Goal: Use online tool/utility: Utilize a website feature to perform a specific function

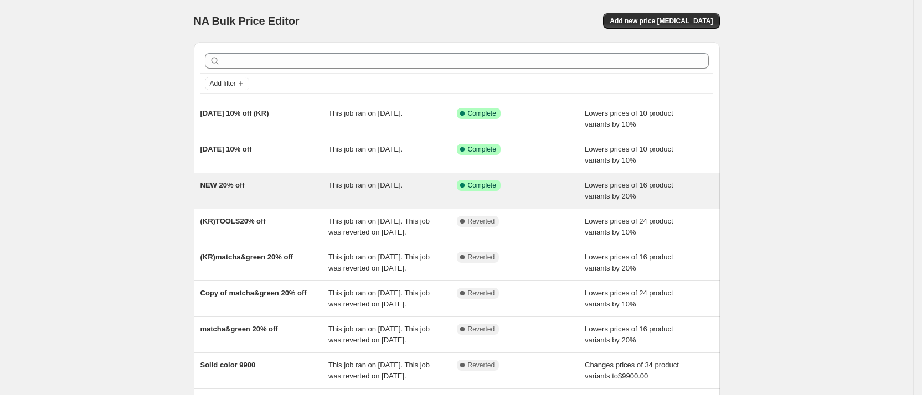
click at [240, 181] on span "NEW 20% off" at bounding box center [222, 185] width 44 height 8
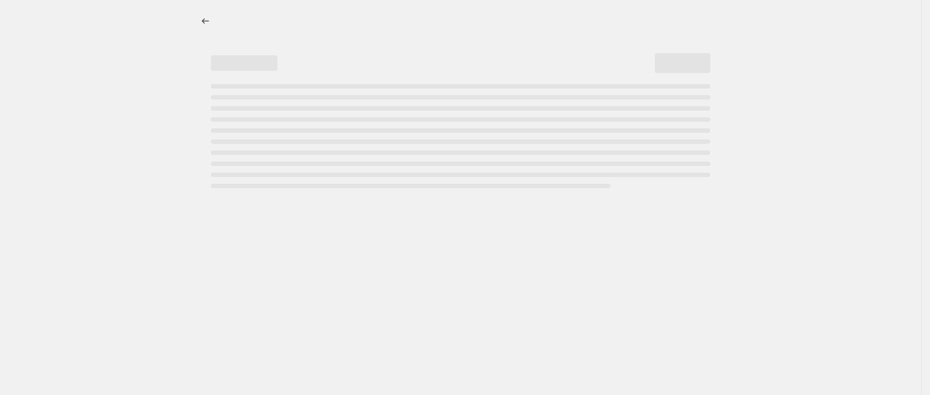
select select "percentage"
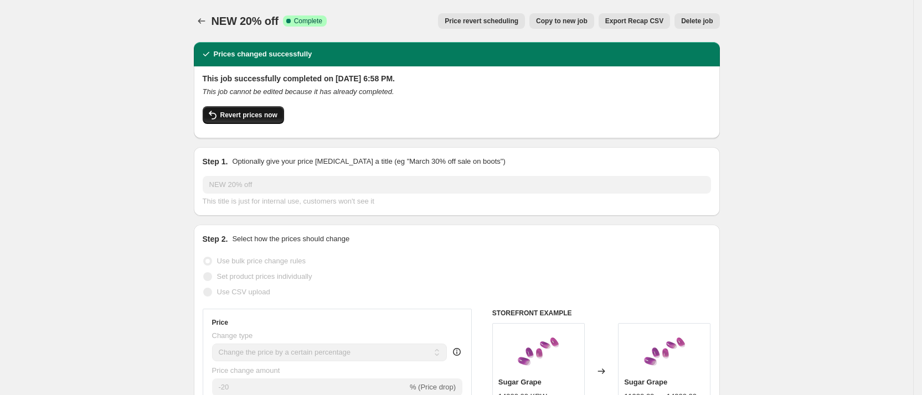
click at [261, 117] on span "Revert prices now" at bounding box center [248, 115] width 57 height 9
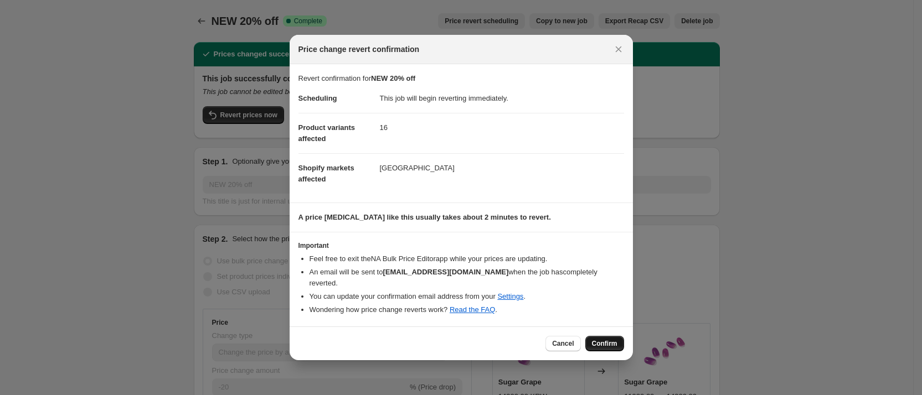
click at [609, 336] on button "Confirm" at bounding box center [604, 343] width 39 height 15
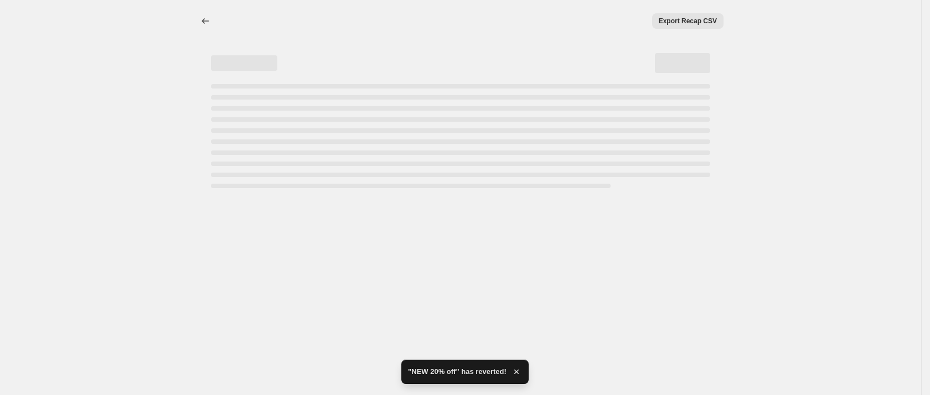
select select "percentage"
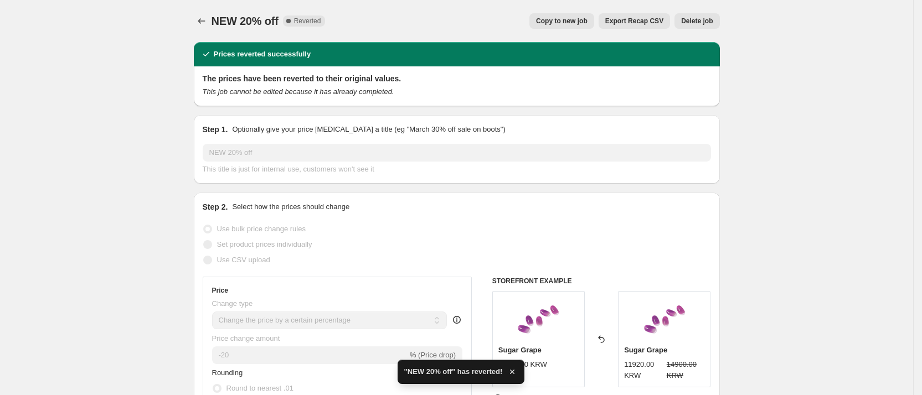
click at [587, 18] on span "Copy to new job" at bounding box center [561, 21] width 51 height 9
select select "percentage"
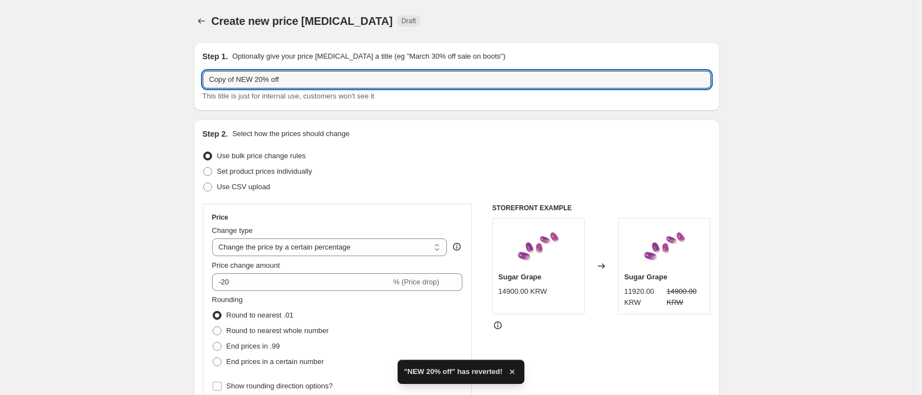
drag, startPoint x: 242, startPoint y: 79, endPoint x: 75, endPoint y: 114, distance: 170.2
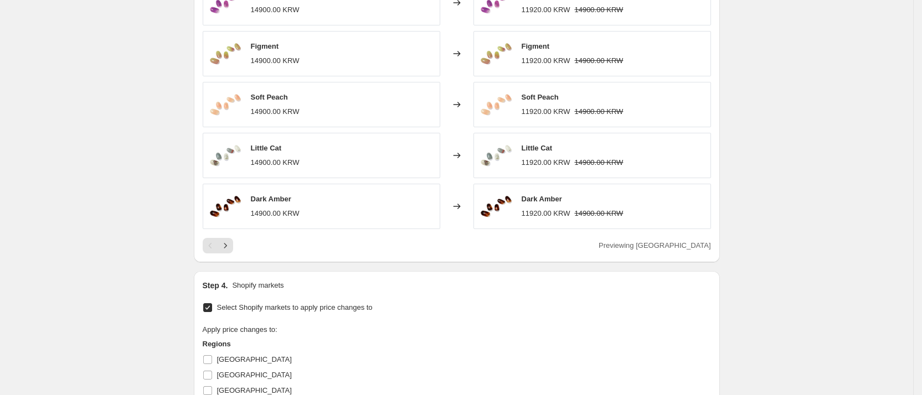
scroll to position [1245, 0]
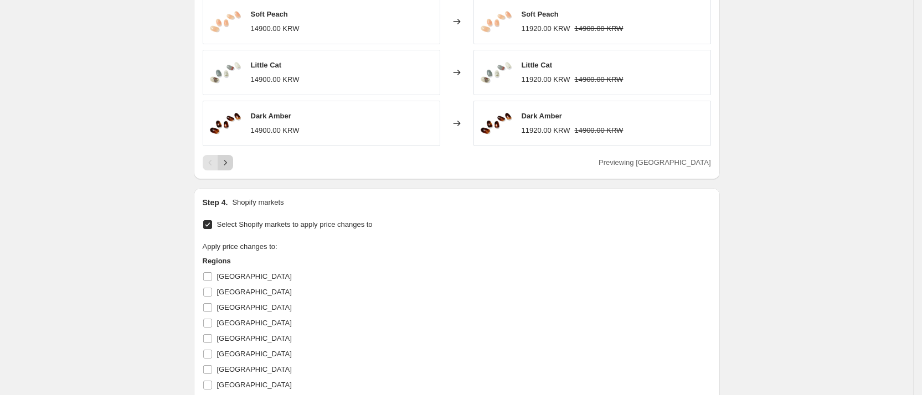
type input "NEW 20% off"
click at [223, 162] on button "Next" at bounding box center [225, 162] width 15 height 15
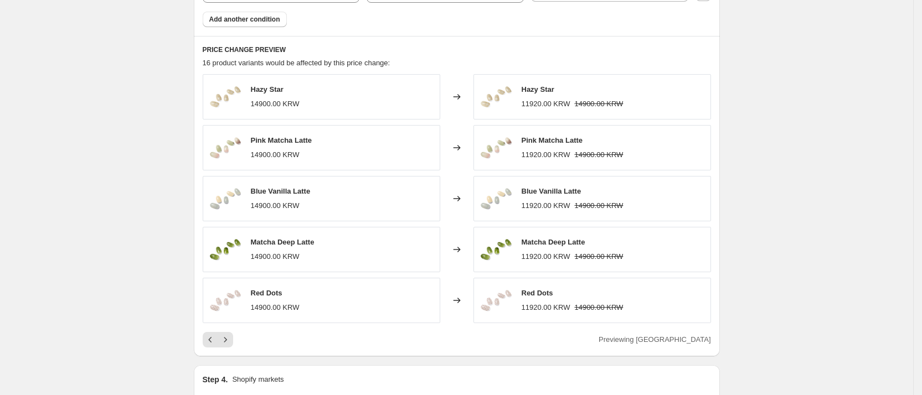
scroll to position [1079, 0]
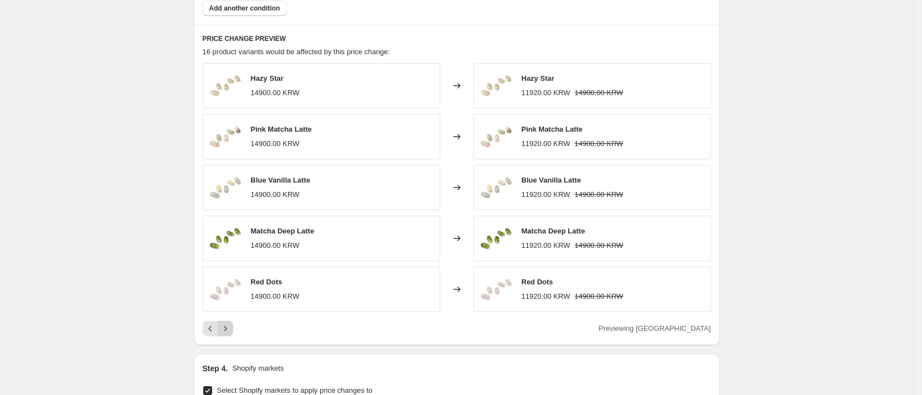
click at [231, 332] on icon "Next" at bounding box center [225, 328] width 11 height 11
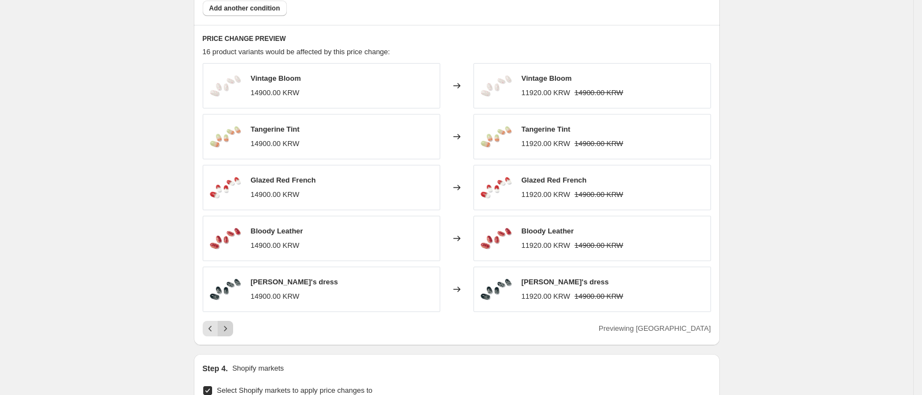
click at [225, 330] on icon "Next" at bounding box center [225, 328] width 11 height 11
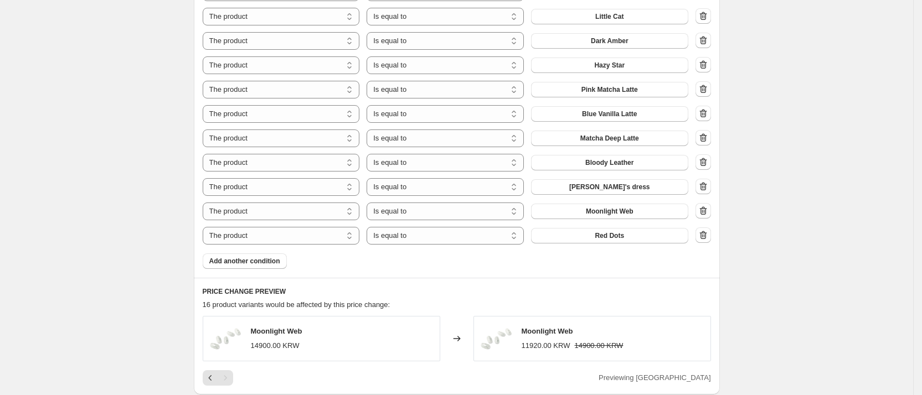
scroll to position [830, 0]
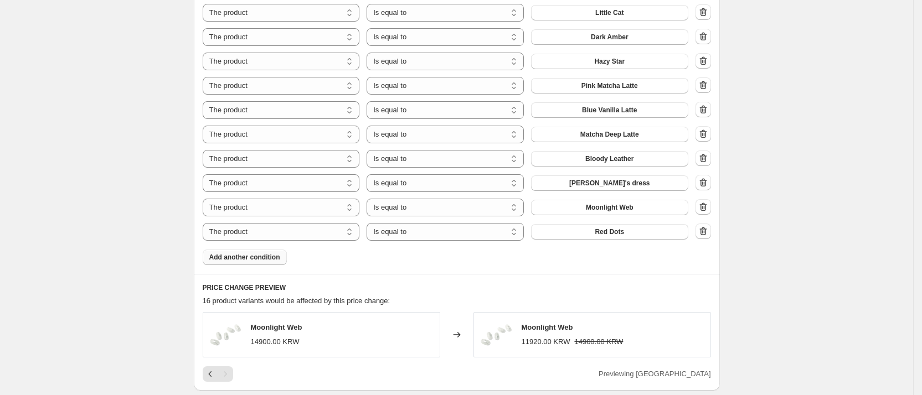
click at [246, 263] on button "Add another condition" at bounding box center [245, 257] width 84 height 15
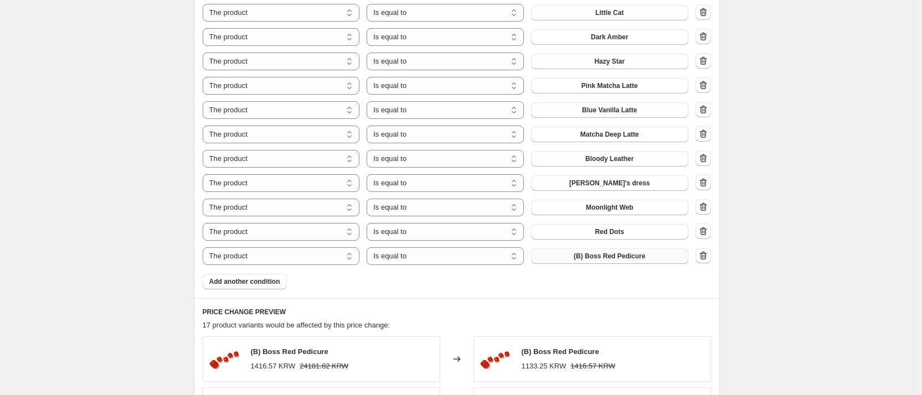
click at [627, 261] on span "(B) Boss Red Pedicure" at bounding box center [608, 256] width 71 height 9
click at [252, 286] on span "Add another condition" at bounding box center [244, 281] width 71 height 9
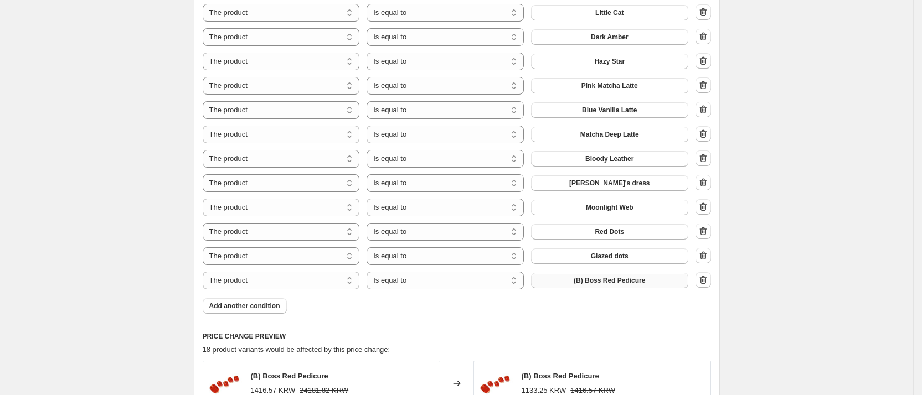
click at [633, 283] on span "(B) Boss Red Pedicure" at bounding box center [608, 280] width 71 height 9
click at [258, 308] on span "Add another condition" at bounding box center [244, 306] width 71 height 9
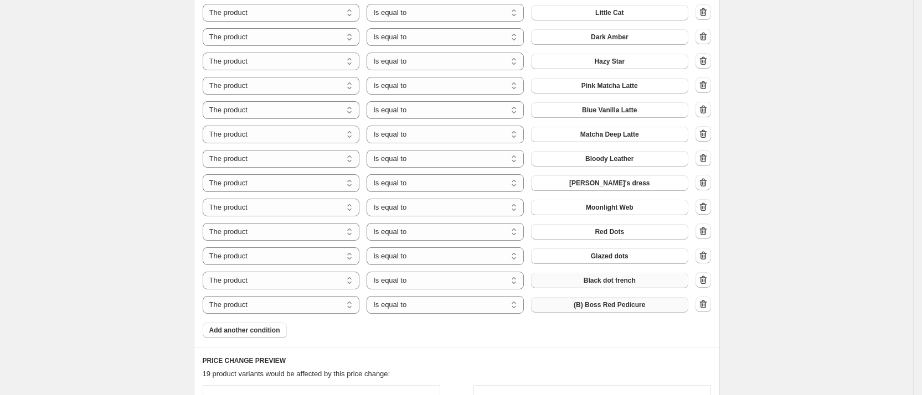
click at [658, 305] on button "(B) Boss Red Pedicure" at bounding box center [609, 304] width 157 height 15
click at [250, 330] on span "Add another condition" at bounding box center [244, 330] width 71 height 9
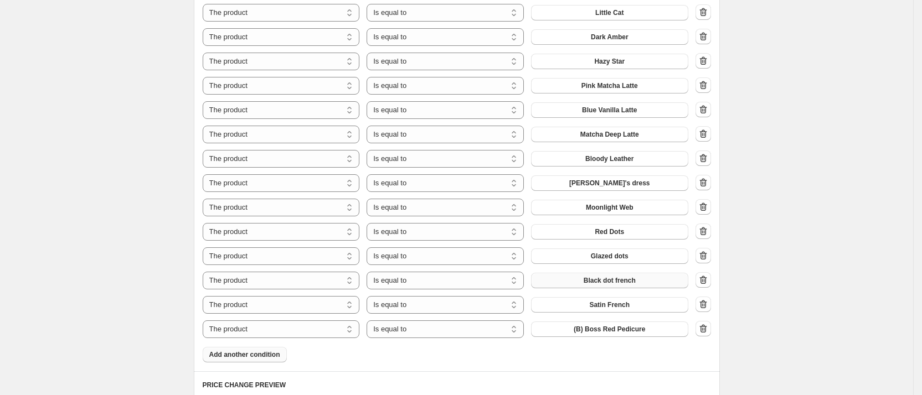
click at [630, 330] on span "(B) Boss Red Pedicure" at bounding box center [608, 329] width 71 height 9
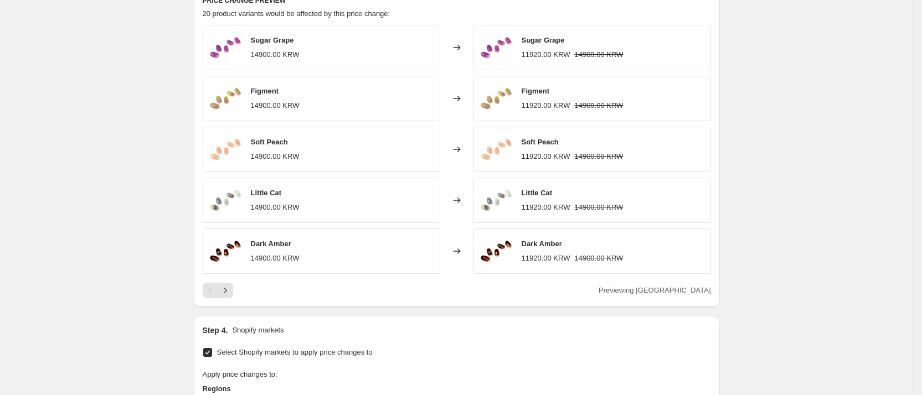
scroll to position [1901, 0]
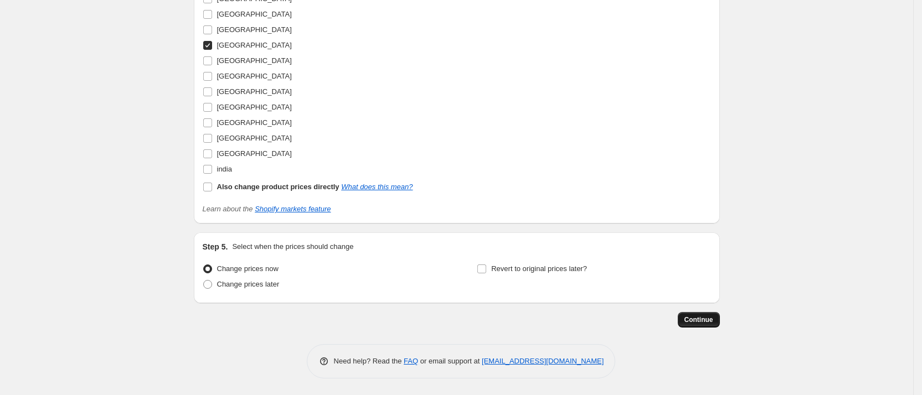
click at [709, 320] on span "Continue" at bounding box center [698, 320] width 29 height 9
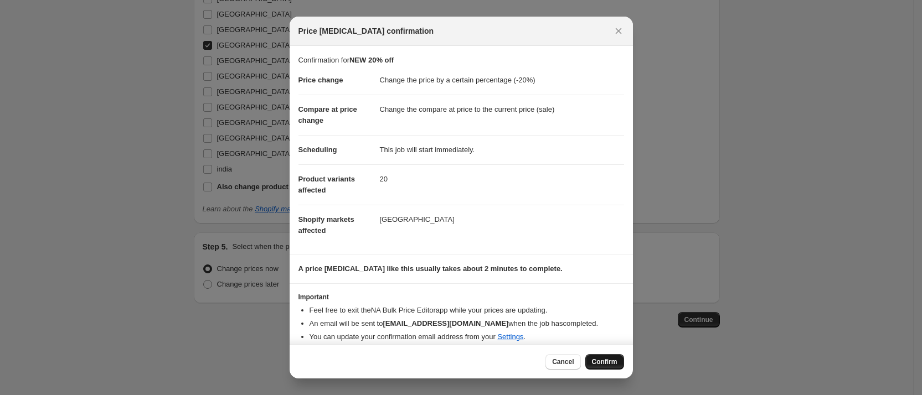
click at [614, 361] on span "Confirm" at bounding box center [604, 362] width 25 height 9
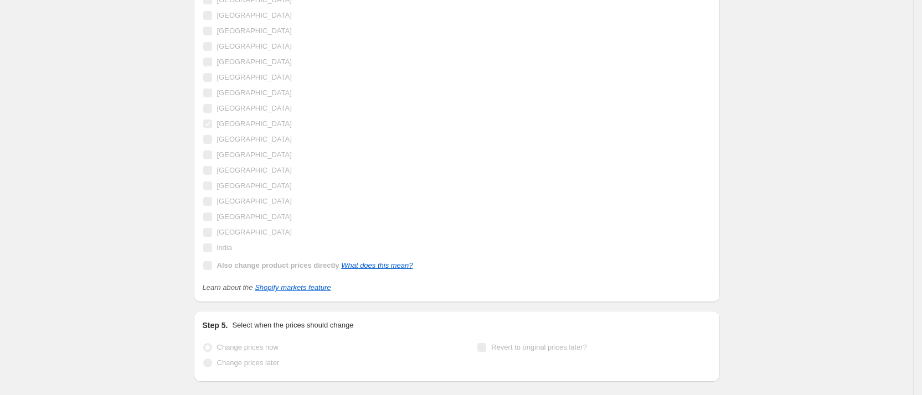
scroll to position [1930, 0]
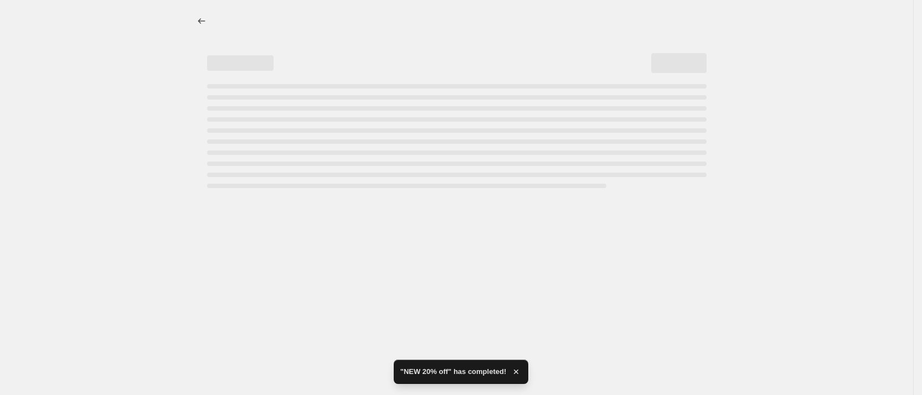
select select "percentage"
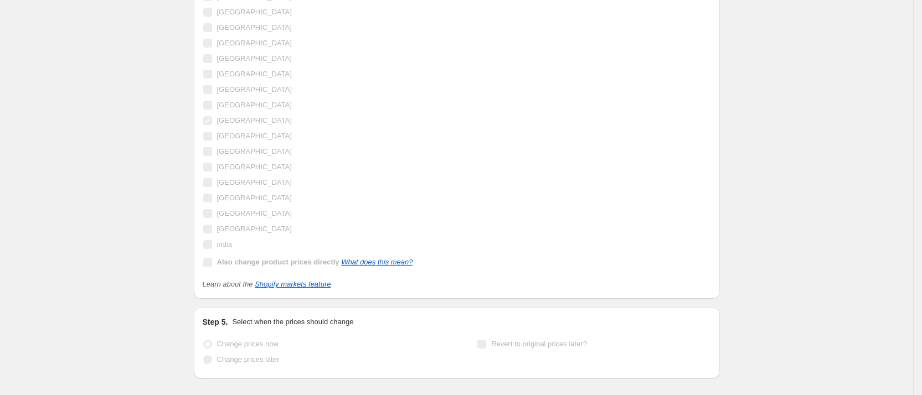
scroll to position [0, 0]
